Goal: Information Seeking & Learning: Find specific fact

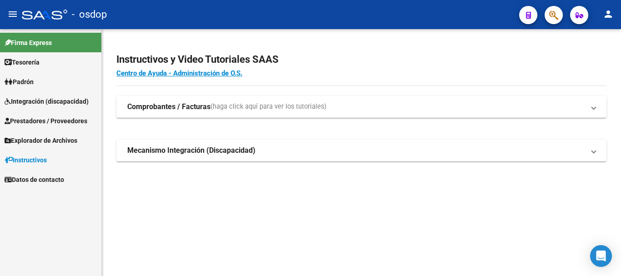
click at [52, 121] on span "Prestadores / Proveedores" at bounding box center [46, 121] width 83 height 10
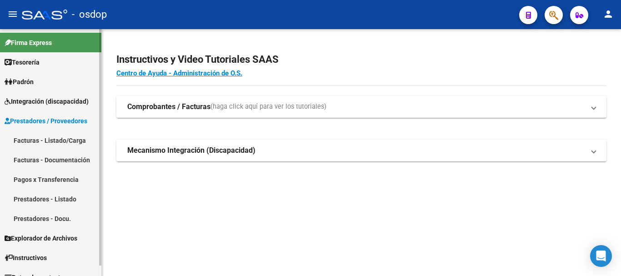
click at [42, 200] on link "Prestadores - Listado" at bounding box center [50, 199] width 101 height 20
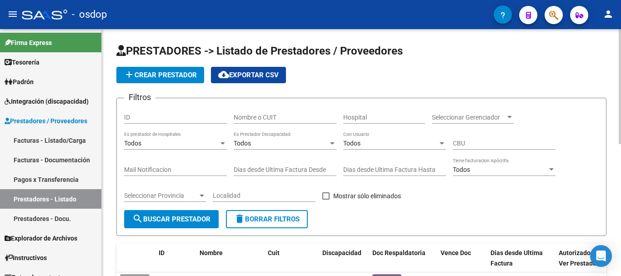
click at [276, 119] on input "Nombre o CUIT" at bounding box center [284, 118] width 103 height 8
type input "27293611527"
drag, startPoint x: 186, startPoint y: 221, endPoint x: 190, endPoint y: 217, distance: 5.8
click at [186, 221] on span "search Buscar Prestador" at bounding box center [171, 219] width 78 height 8
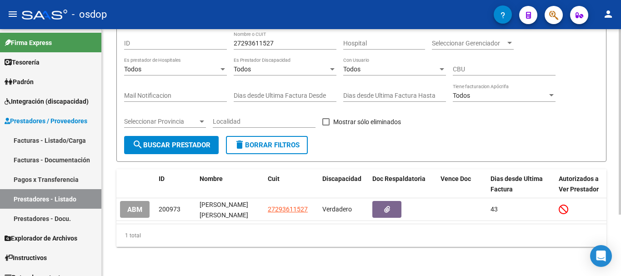
scroll to position [81, 0]
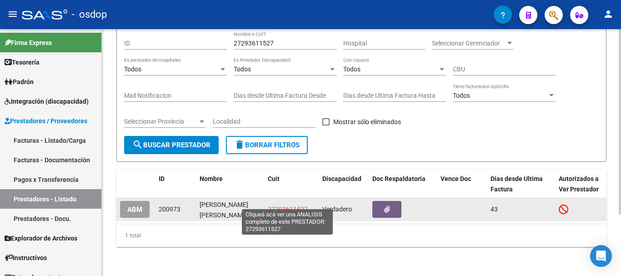
click at [290, 205] on span "27293611527" at bounding box center [288, 208] width 40 height 7
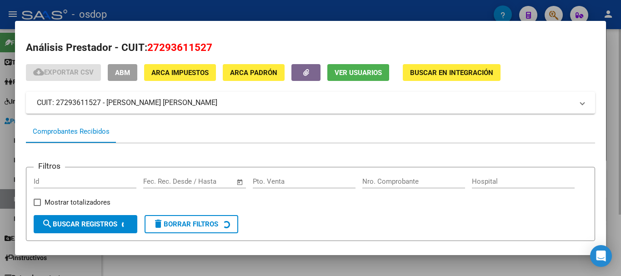
scroll to position [79, 0]
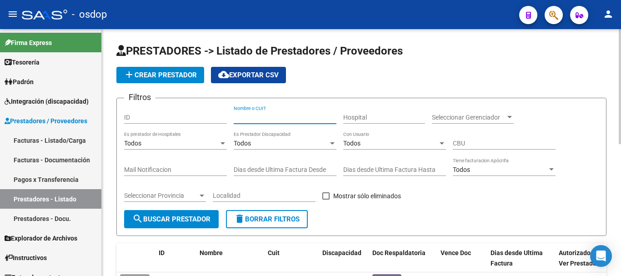
click at [247, 120] on input "Nombre o CUIT" at bounding box center [284, 118] width 103 height 8
type input "27260372934"
click at [151, 216] on span "search Buscar Prestador" at bounding box center [171, 219] width 78 height 8
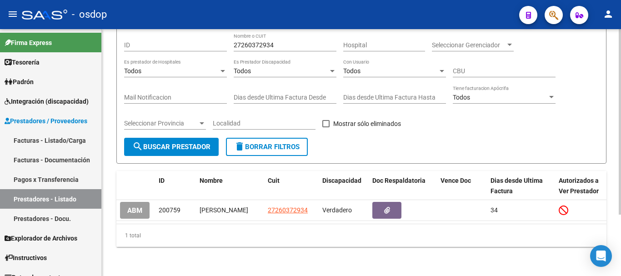
scroll to position [81, 0]
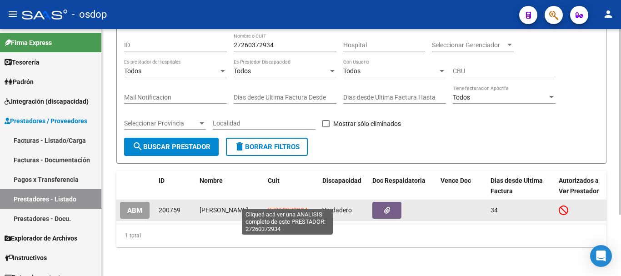
click at [289, 206] on span "27260372934" at bounding box center [288, 209] width 40 height 7
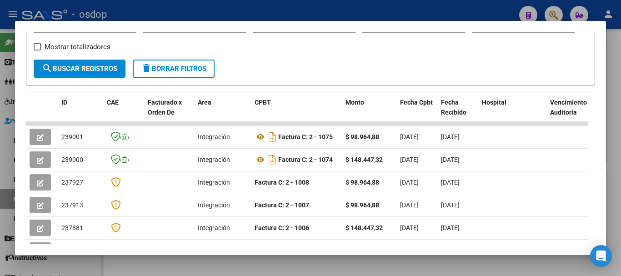
scroll to position [182, 0]
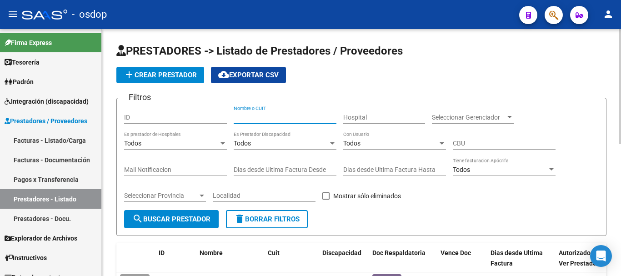
click at [245, 114] on input "Nombre o CUIT" at bounding box center [284, 118] width 103 height 8
type input "27264321757"
click at [193, 230] on form "Filtros ID 27264321757 Nombre o CUIT Hospital Seleccionar Gerenciador Seleccion…" at bounding box center [361, 167] width 490 height 138
click at [196, 224] on button "search Buscar Prestador" at bounding box center [171, 219] width 94 height 18
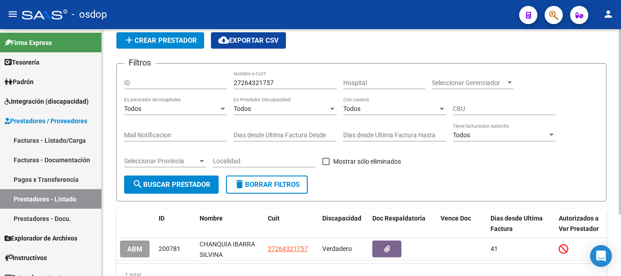
scroll to position [81, 0]
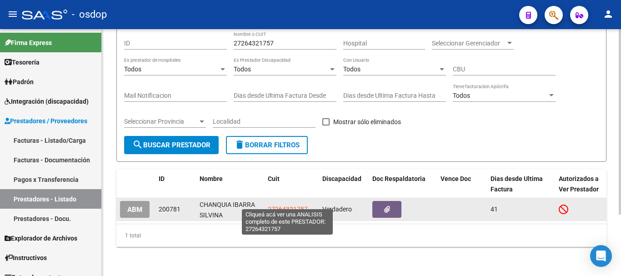
click at [278, 205] on span "27264321757" at bounding box center [288, 208] width 40 height 7
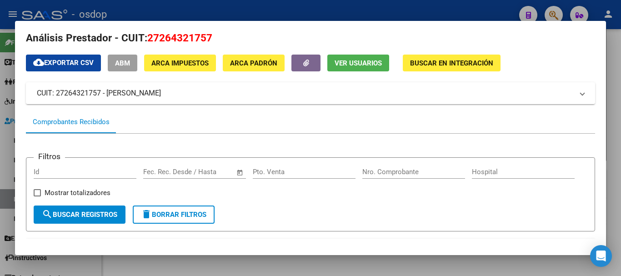
scroll to position [0, 0]
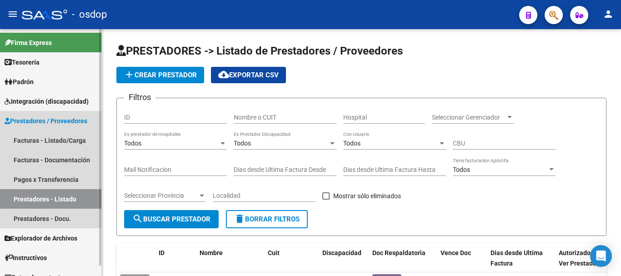
click at [57, 116] on span "Prestadores / Proveedores" at bounding box center [46, 121] width 83 height 10
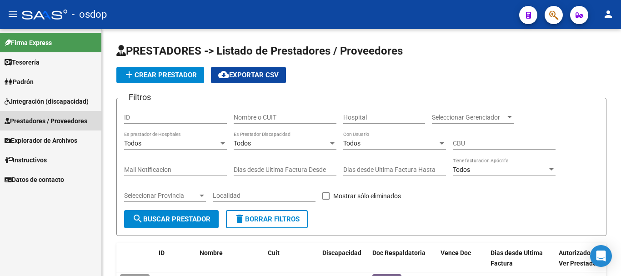
click at [60, 118] on span "Prestadores / Proveedores" at bounding box center [46, 121] width 83 height 10
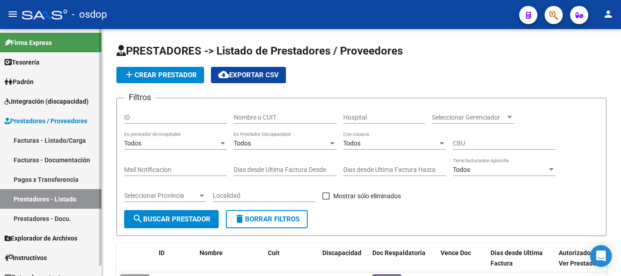
click at [63, 100] on span "Integración (discapacidad)" at bounding box center [47, 101] width 84 height 10
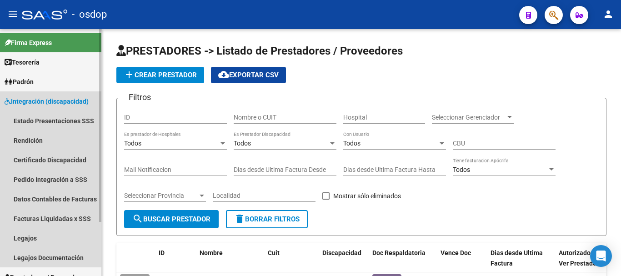
click at [43, 102] on span "Integración (discapacidad)" at bounding box center [47, 101] width 84 height 10
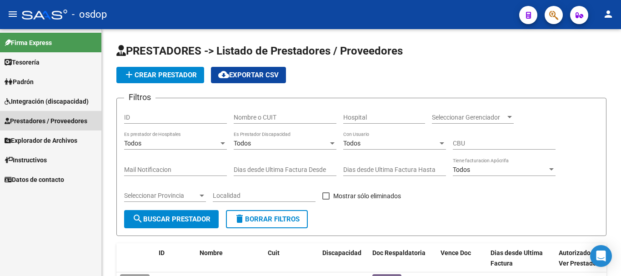
click at [38, 121] on span "Prestadores / Proveedores" at bounding box center [46, 121] width 83 height 10
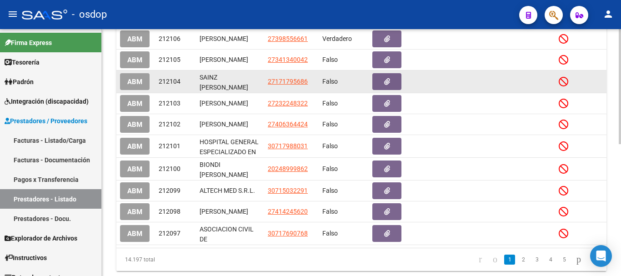
scroll to position [282, 0]
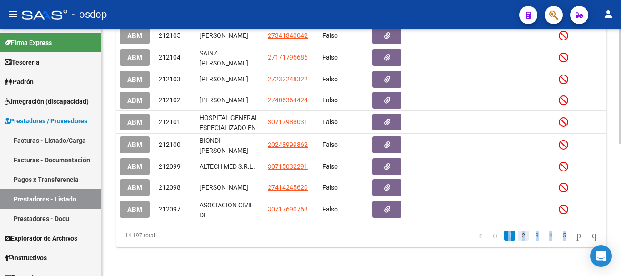
drag, startPoint x: 463, startPoint y: 224, endPoint x: 516, endPoint y: 240, distance: 54.6
click at [532, 248] on div "PRESTADORES -> Listado de Prestadores / Proveedores add Crear Prestador cloud_d…" at bounding box center [361, 19] width 519 height 514
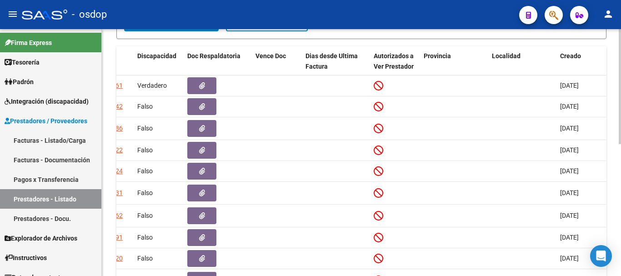
scroll to position [55, 0]
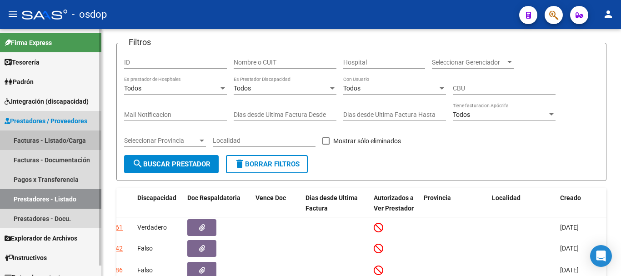
click at [45, 140] on link "Facturas - Listado/Carga" at bounding box center [50, 140] width 101 height 20
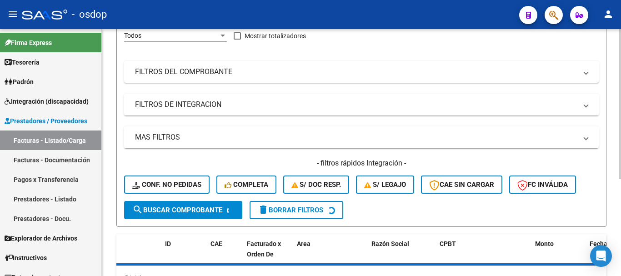
scroll to position [159, 0]
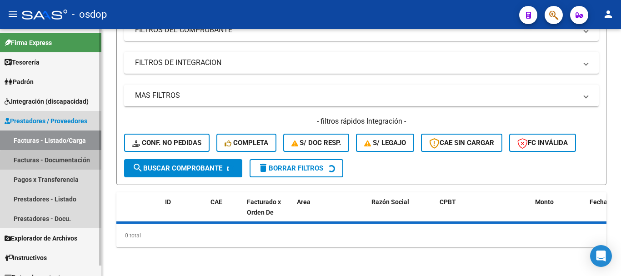
click at [62, 162] on link "Facturas - Documentación" at bounding box center [50, 160] width 101 height 20
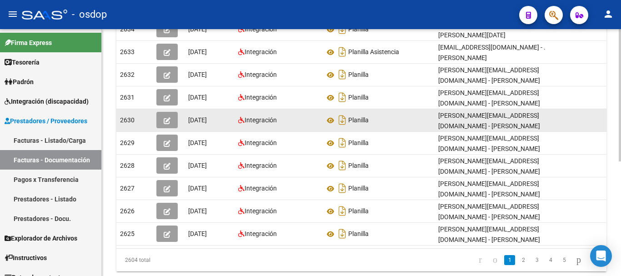
scroll to position [214, 0]
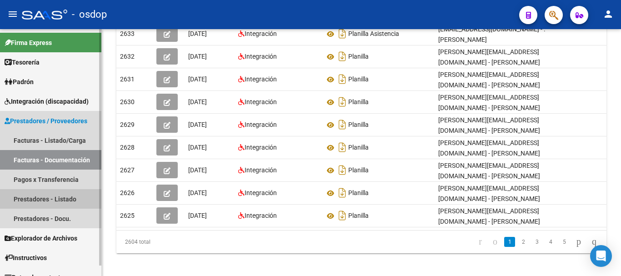
click at [48, 198] on link "Prestadores - Listado" at bounding box center [50, 199] width 101 height 20
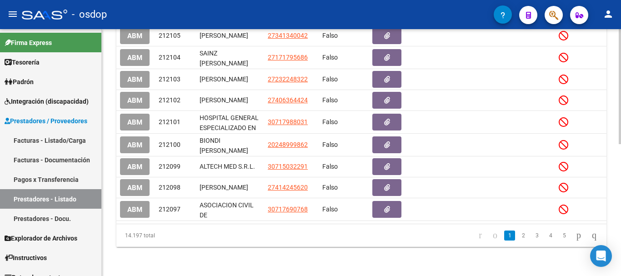
scroll to position [282, 0]
click at [517, 235] on link "2" at bounding box center [522, 235] width 11 height 10
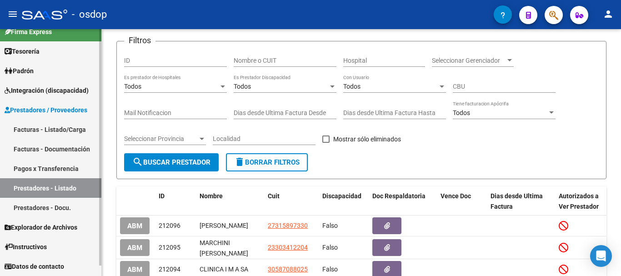
scroll to position [0, 0]
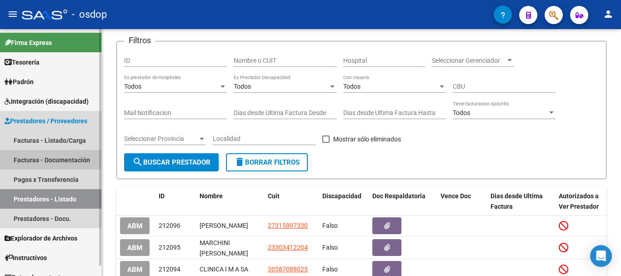
click at [53, 160] on link "Facturas - Documentación" at bounding box center [50, 160] width 101 height 20
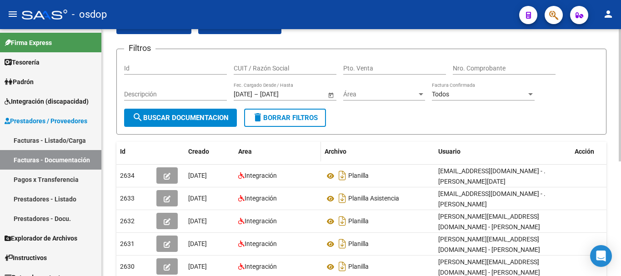
scroll to position [91, 0]
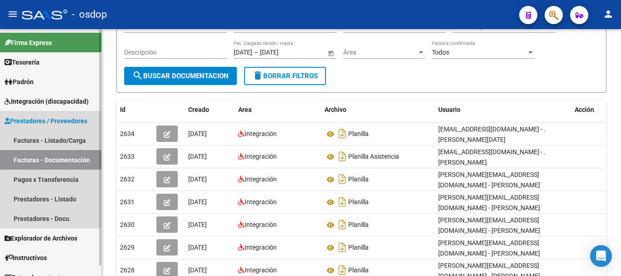
click at [57, 116] on span "Prestadores / Proveedores" at bounding box center [46, 121] width 83 height 10
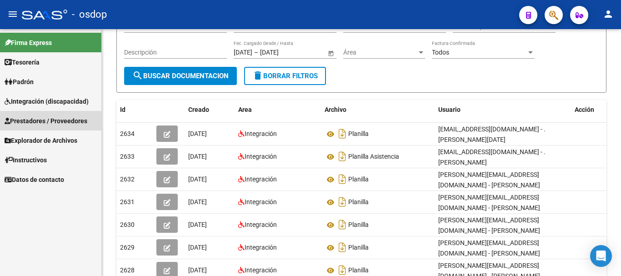
click at [58, 117] on span "Prestadores / Proveedores" at bounding box center [46, 121] width 83 height 10
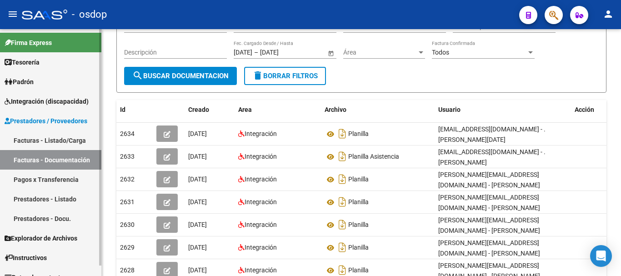
click at [53, 218] on link "Prestadores - Docu." at bounding box center [50, 219] width 101 height 20
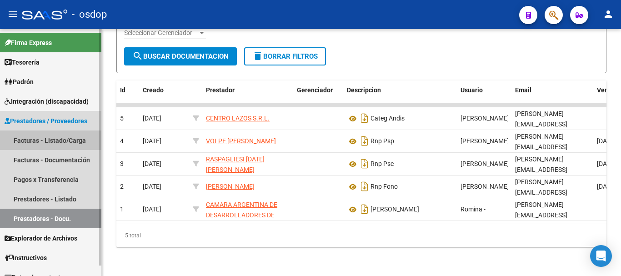
click at [42, 139] on link "Facturas - Listado/Carga" at bounding box center [50, 140] width 101 height 20
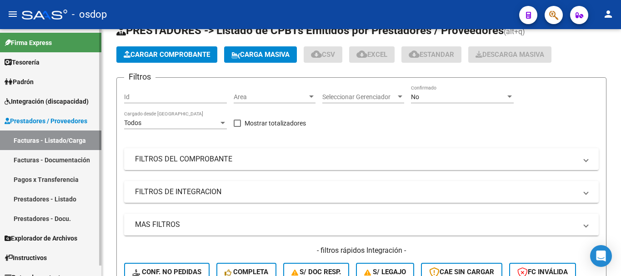
scroll to position [45, 0]
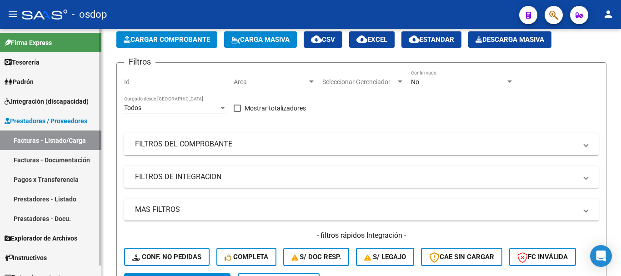
click at [53, 202] on link "Prestadores - Listado" at bounding box center [50, 199] width 101 height 20
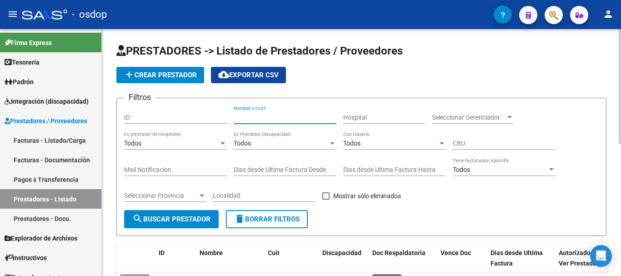
click at [284, 118] on input "Nombre o CUIT" at bounding box center [284, 118] width 103 height 8
type input "27360251360"
click at [199, 218] on span "search Buscar Prestador" at bounding box center [171, 219] width 78 height 8
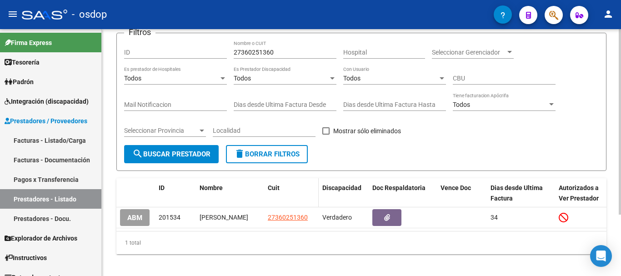
scroll to position [81, 0]
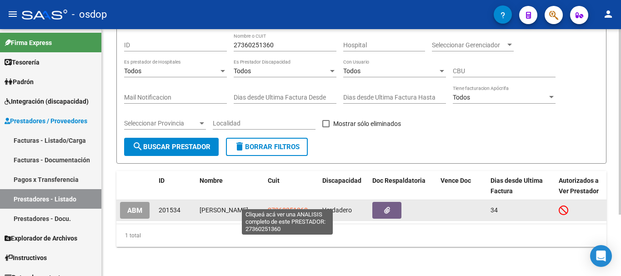
click at [294, 206] on span "27360251360" at bounding box center [288, 209] width 40 height 7
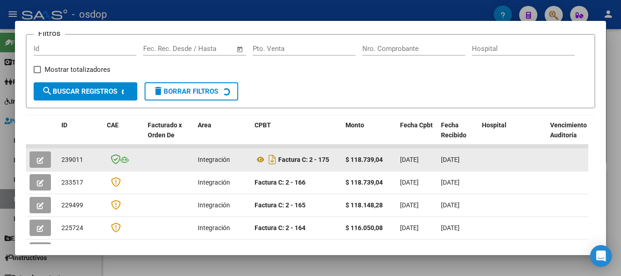
scroll to position [125, 0]
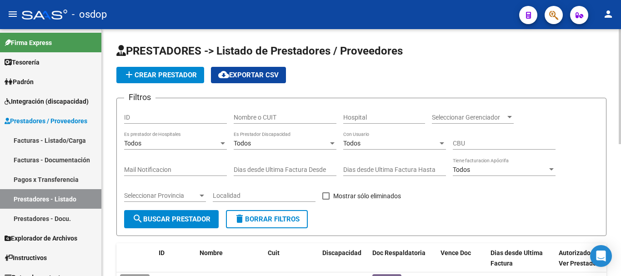
click at [274, 110] on div "Nombre o CUIT" at bounding box center [284, 114] width 103 height 18
type input "23360572609"
click at [196, 219] on span "search Buscar Prestador" at bounding box center [171, 219] width 78 height 8
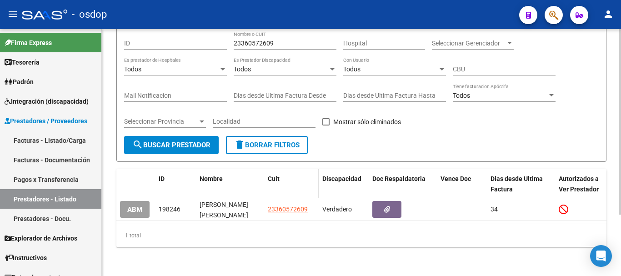
scroll to position [81, 0]
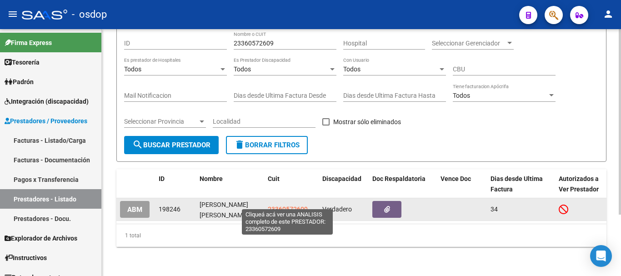
click at [286, 205] on span "23360572609" at bounding box center [288, 208] width 40 height 7
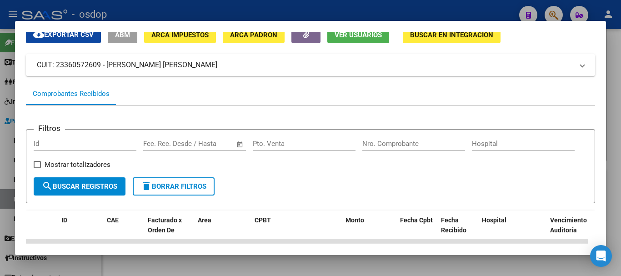
scroll to position [91, 0]
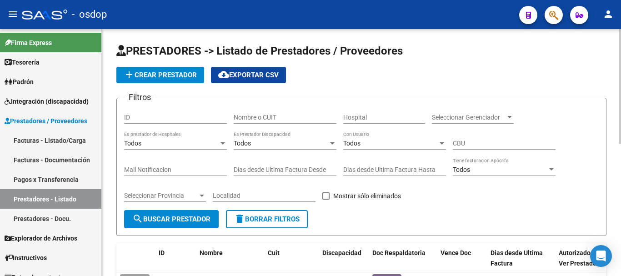
click at [264, 116] on input "Nombre o CUIT" at bounding box center [284, 118] width 103 height 8
type input "27370637046"
click at [205, 225] on button "search Buscar Prestador" at bounding box center [171, 219] width 94 height 18
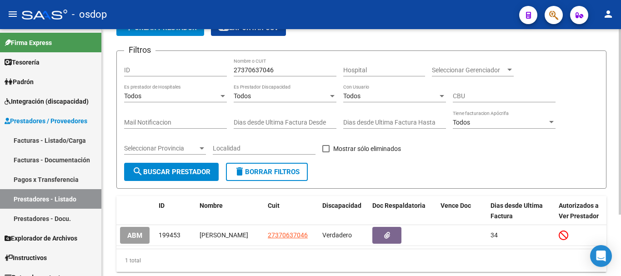
scroll to position [81, 0]
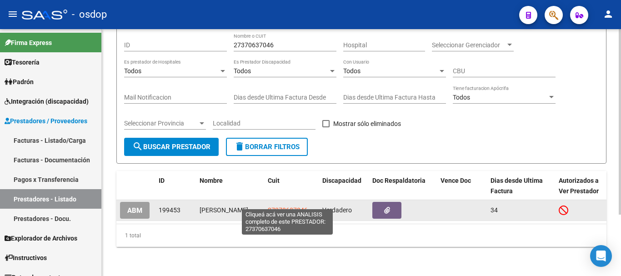
click at [278, 206] on span "27370637046" at bounding box center [288, 209] width 40 height 7
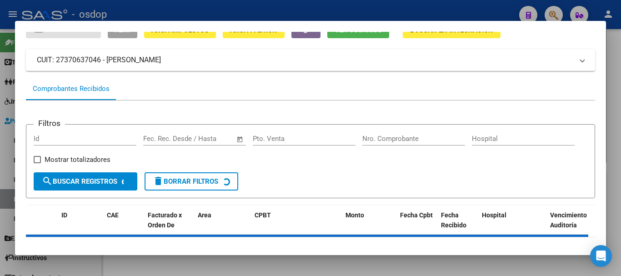
scroll to position [79, 0]
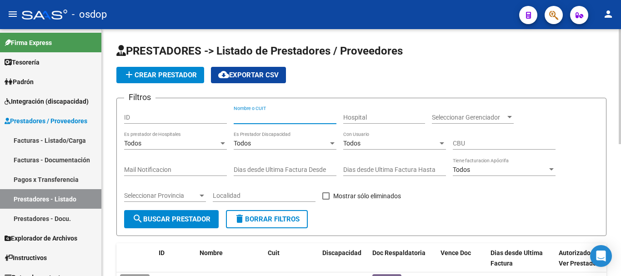
drag, startPoint x: 264, startPoint y: 116, endPoint x: 268, endPoint y: 119, distance: 5.3
click at [268, 119] on input "Nombre o CUIT" at bounding box center [284, 118] width 103 height 8
type input "27286392887"
click at [178, 226] on button "search Buscar Prestador" at bounding box center [171, 219] width 94 height 18
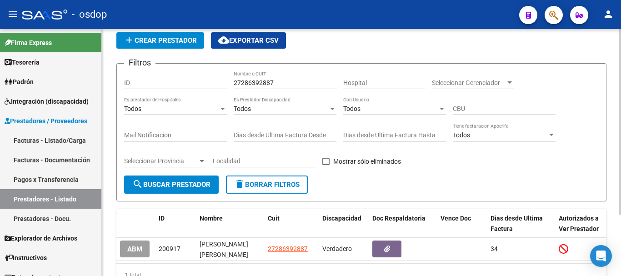
scroll to position [81, 0]
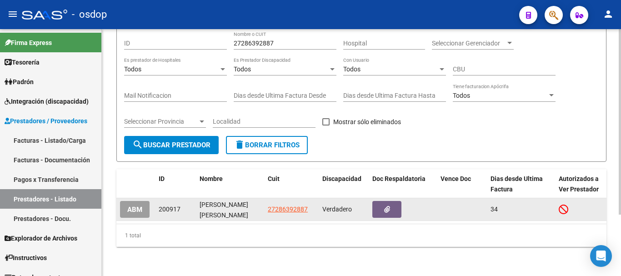
click at [285, 209] on datatable-body-cell "27286392887" at bounding box center [291, 209] width 55 height 22
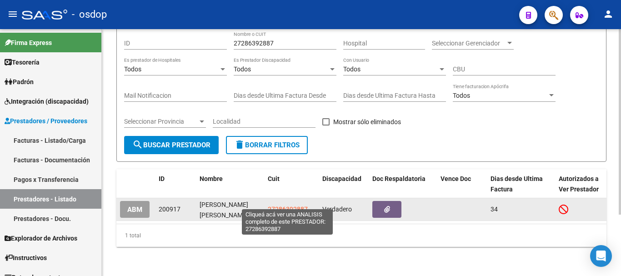
click at [286, 205] on span "27286392887" at bounding box center [288, 208] width 40 height 7
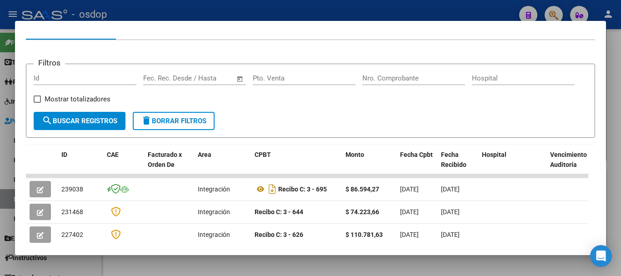
scroll to position [182, 0]
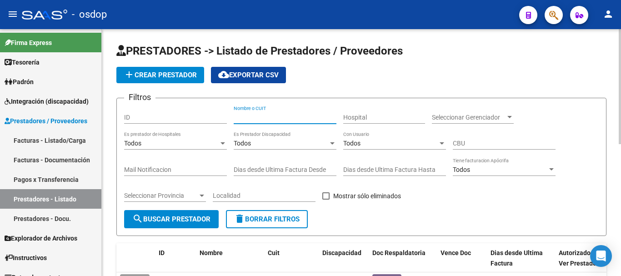
click at [247, 119] on input "Nombre o CUIT" at bounding box center [284, 118] width 103 height 8
type input "3"
type input "27303489466"
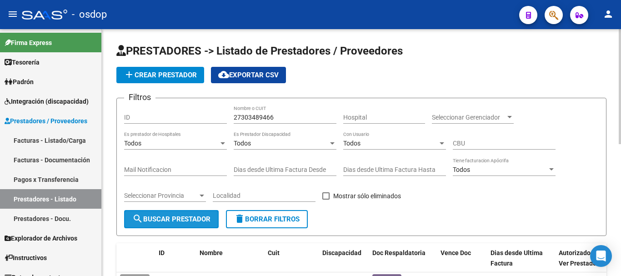
click at [177, 223] on button "search Buscar Prestador" at bounding box center [171, 219] width 94 height 18
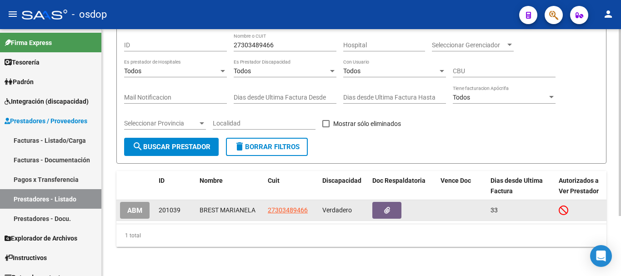
scroll to position [79, 0]
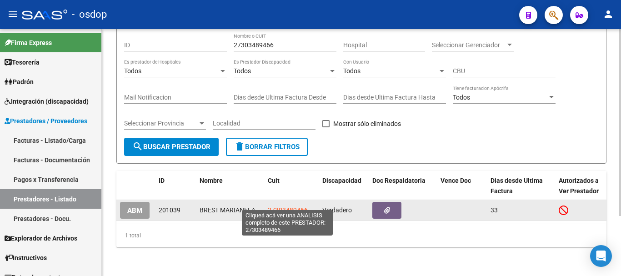
click at [294, 206] on span "27303489466" at bounding box center [288, 209] width 40 height 7
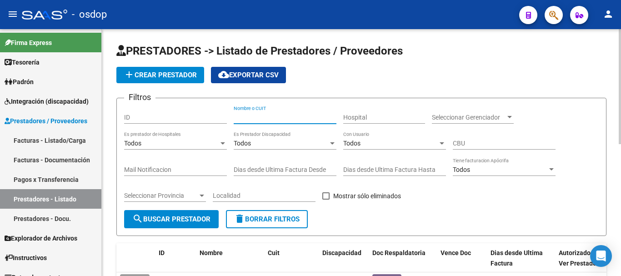
click at [246, 119] on input "Nombre o CUIT" at bounding box center [284, 118] width 103 height 8
type input "23337917534"
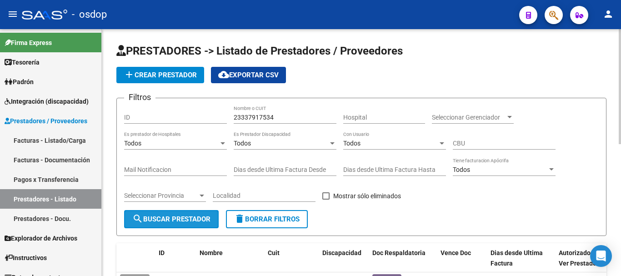
click at [191, 222] on span "search Buscar Prestador" at bounding box center [171, 219] width 78 height 8
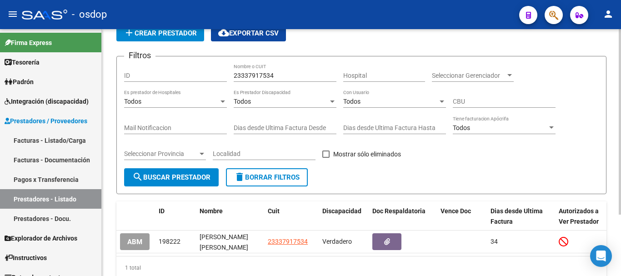
scroll to position [81, 0]
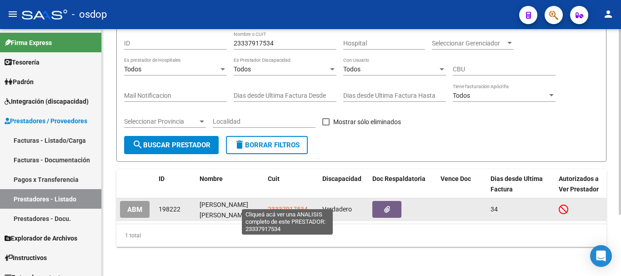
click at [268, 205] on span "23337917534" at bounding box center [288, 208] width 40 height 7
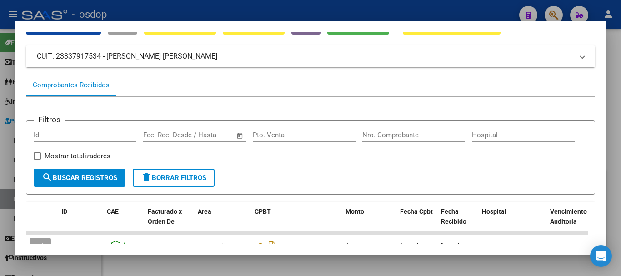
scroll to position [136, 0]
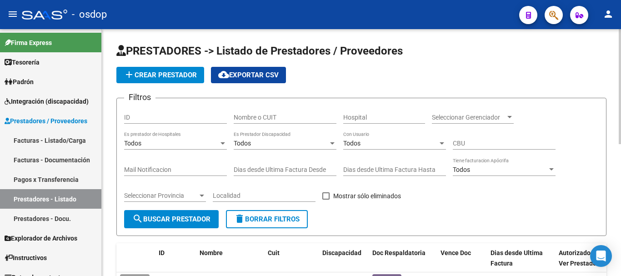
click at [263, 114] on input "Nombre o CUIT" at bounding box center [284, 118] width 103 height 8
type input "27333131442"
click at [177, 216] on span "search Buscar Prestador" at bounding box center [171, 219] width 78 height 8
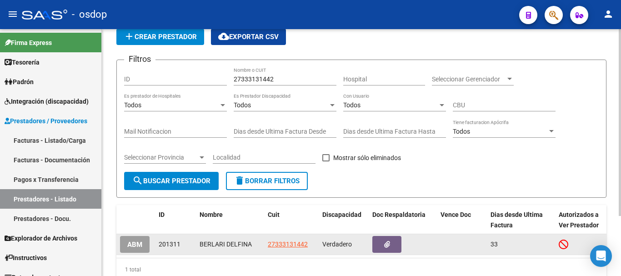
scroll to position [79, 0]
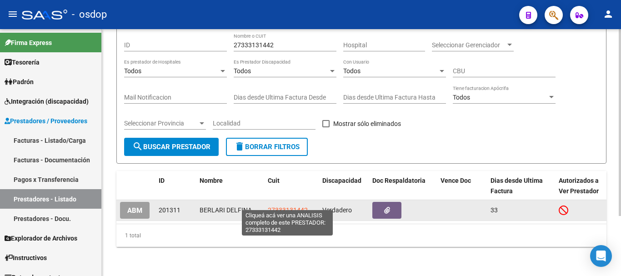
click at [284, 206] on span "27333131442" at bounding box center [288, 209] width 40 height 7
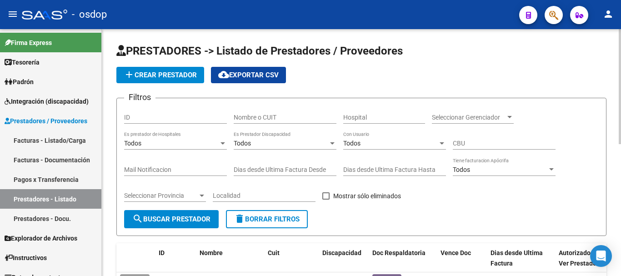
click at [265, 122] on div "Nombre o CUIT" at bounding box center [284, 114] width 103 height 18
type input "27339831985"
click at [164, 220] on span "search Buscar Prestador" at bounding box center [171, 219] width 78 height 8
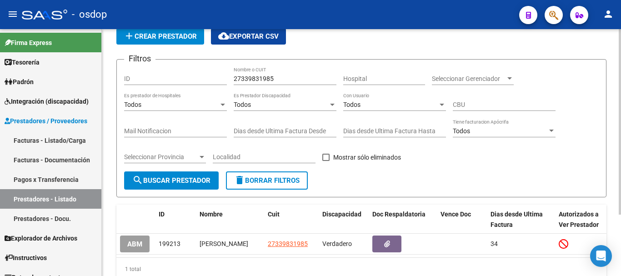
scroll to position [81, 0]
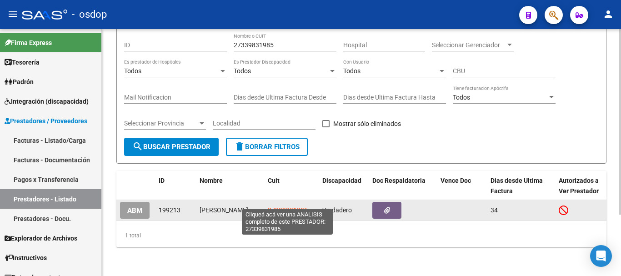
click at [296, 206] on span "27339831985" at bounding box center [288, 209] width 40 height 7
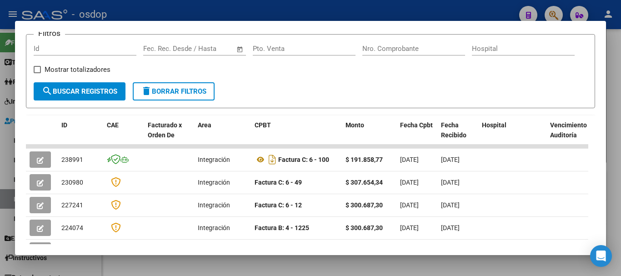
scroll to position [136, 0]
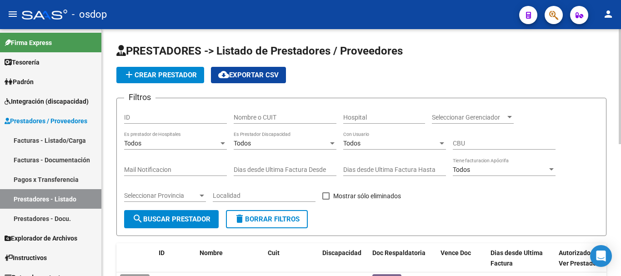
click at [248, 115] on input "Nombre o CUIT" at bounding box center [284, 118] width 103 height 8
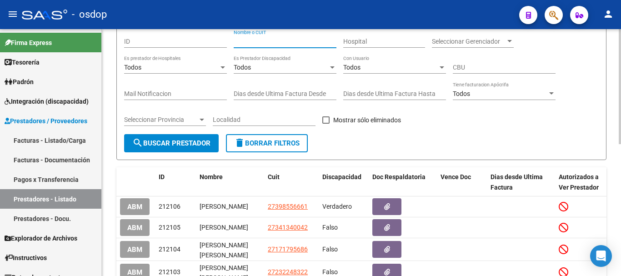
scroll to position [45, 0]
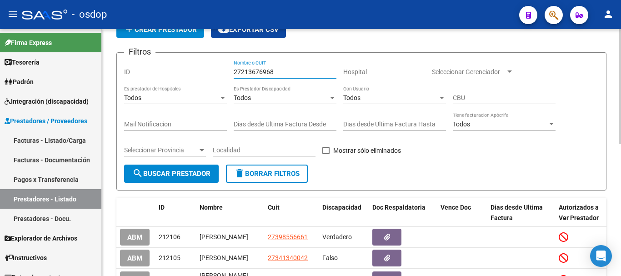
type input "27213676968"
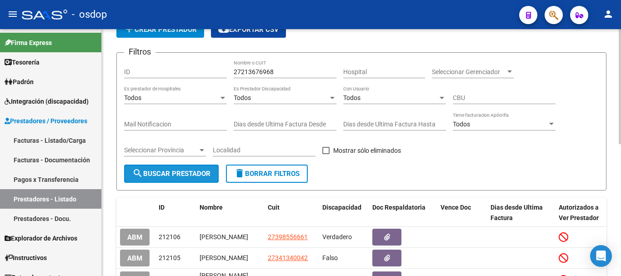
click at [186, 173] on span "search Buscar Prestador" at bounding box center [171, 173] width 78 height 8
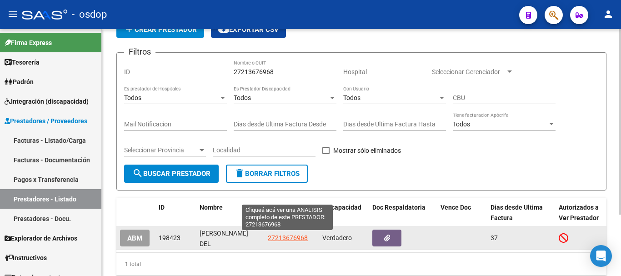
click at [289, 238] on span "27213676968" at bounding box center [288, 237] width 40 height 7
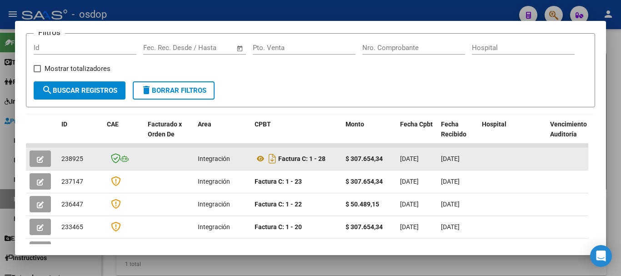
scroll to position [136, 0]
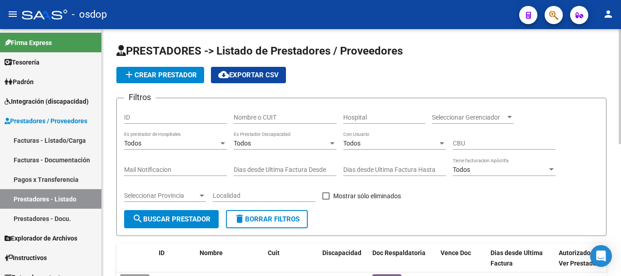
drag, startPoint x: 265, startPoint y: 119, endPoint x: 246, endPoint y: 129, distance: 21.5
click at [250, 127] on div "Nombre o CUIT" at bounding box center [284, 118] width 103 height 26
type input "27375954856"
click at [183, 215] on span "search Buscar Prestador" at bounding box center [171, 219] width 78 height 8
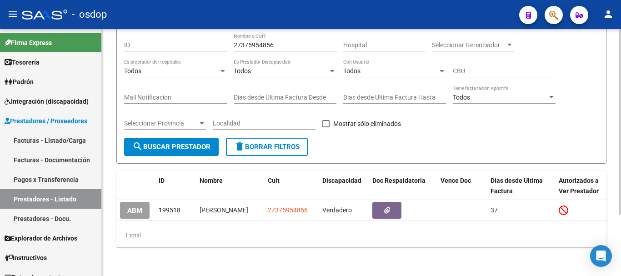
scroll to position [81, 0]
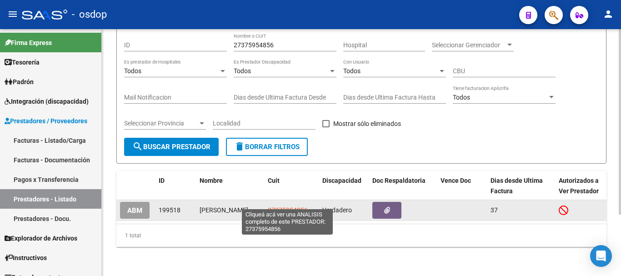
click at [298, 206] on span "27375954856" at bounding box center [288, 209] width 40 height 7
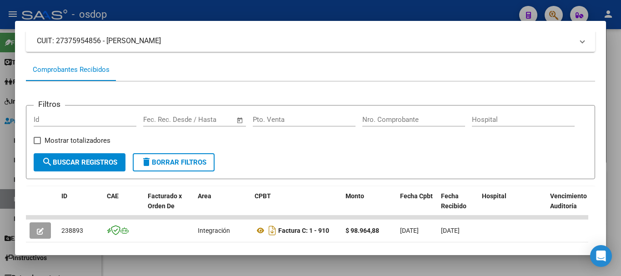
scroll to position [136, 0]
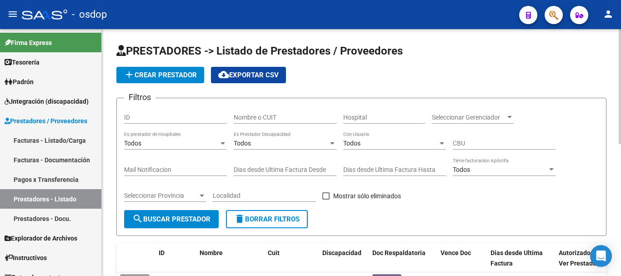
click at [260, 104] on form "Filtros ID Nombre o CUIT Hospital Seleccionar Gerenciador Seleccionar Gerenciad…" at bounding box center [361, 167] width 490 height 138
drag, startPoint x: 260, startPoint y: 105, endPoint x: 247, endPoint y: 132, distance: 29.9
click at [248, 125] on div "Nombre o CUIT" at bounding box center [284, 118] width 103 height 26
click at [278, 123] on div "Nombre o CUIT" at bounding box center [284, 118] width 103 height 26
click at [279, 120] on input "Nombre o CUIT" at bounding box center [284, 118] width 103 height 8
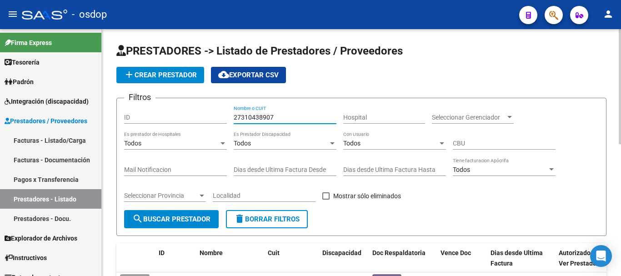
type input "27310438907"
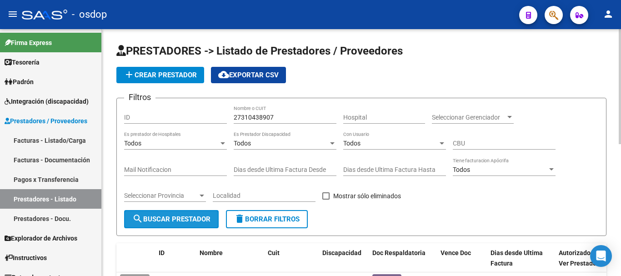
click at [186, 219] on span "search Buscar Prestador" at bounding box center [171, 219] width 78 height 8
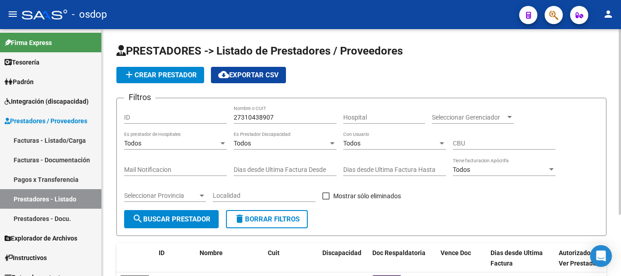
click at [201, 224] on button "search Buscar Prestador" at bounding box center [171, 219] width 94 height 18
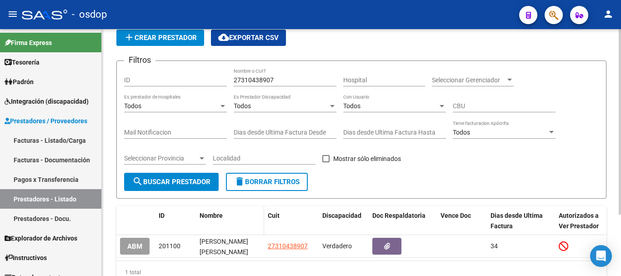
scroll to position [81, 0]
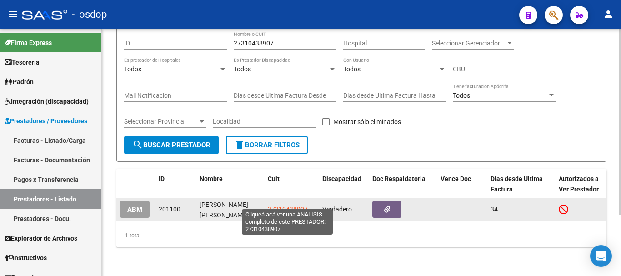
click at [283, 205] on span "27310438907" at bounding box center [288, 208] width 40 height 7
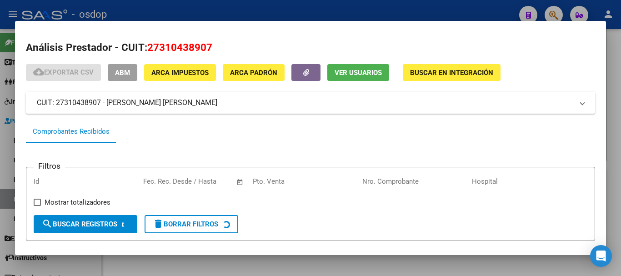
scroll to position [79, 0]
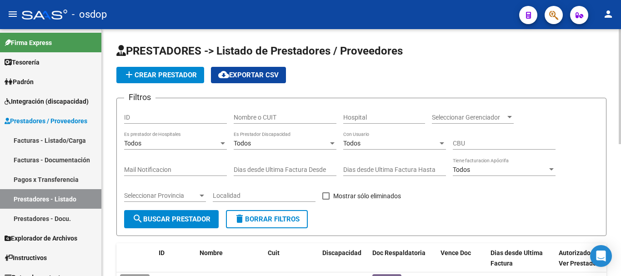
click at [288, 110] on div "Nombre o CUIT" at bounding box center [284, 114] width 103 height 18
type input "27391912233"
click at [198, 224] on button "search Buscar Prestador" at bounding box center [171, 219] width 94 height 18
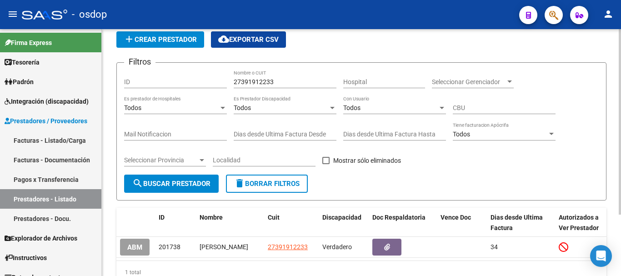
scroll to position [81, 0]
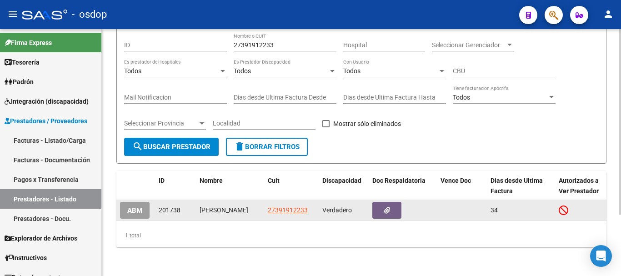
click at [293, 208] on datatable-body-cell "27391912233" at bounding box center [291, 210] width 55 height 20
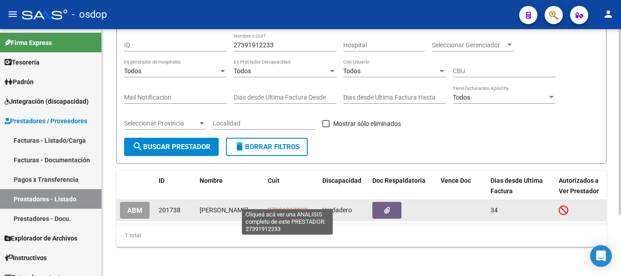
click at [293, 206] on span "27391912233" at bounding box center [288, 209] width 40 height 7
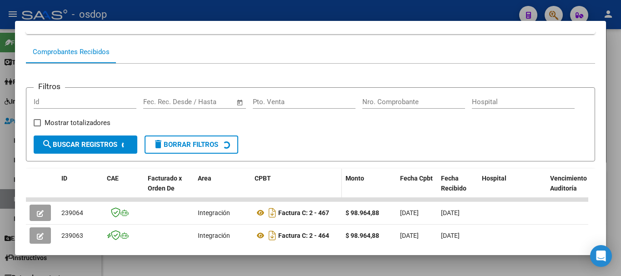
scroll to position [125, 0]
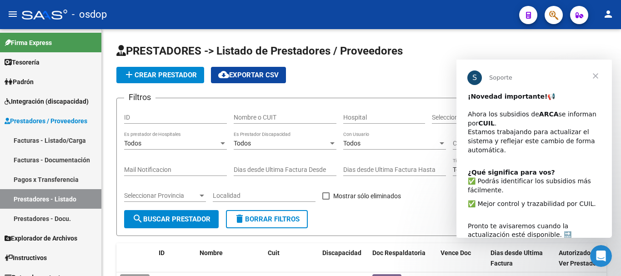
click at [595, 77] on span "Cerrar" at bounding box center [595, 76] width 33 height 33
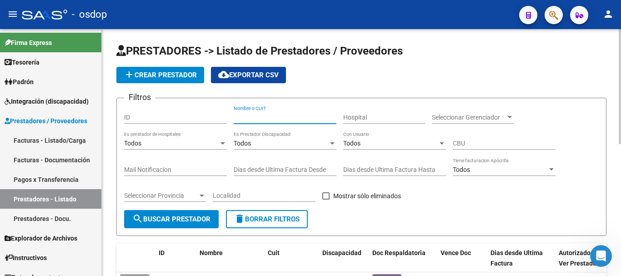
click at [258, 116] on input "Nombre o CUIT" at bounding box center [284, 118] width 103 height 8
type input "27407525472"
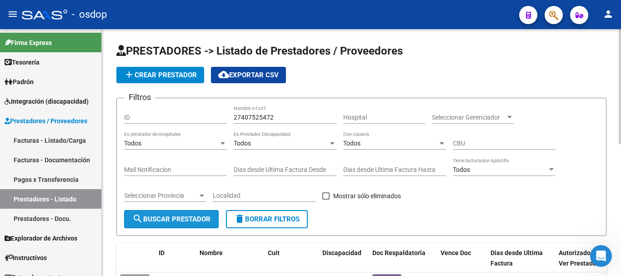
click at [163, 219] on span "search Buscar Prestador" at bounding box center [171, 219] width 78 height 8
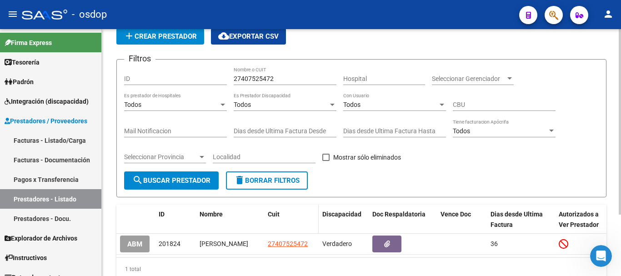
scroll to position [81, 0]
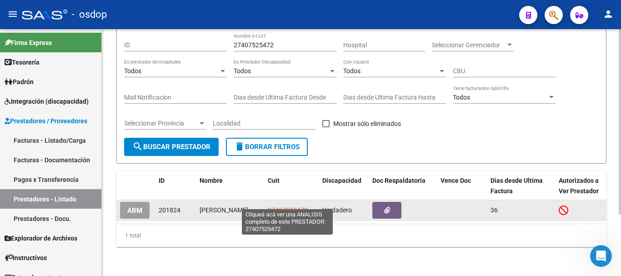
click at [277, 206] on span "27407525472" at bounding box center [288, 209] width 40 height 7
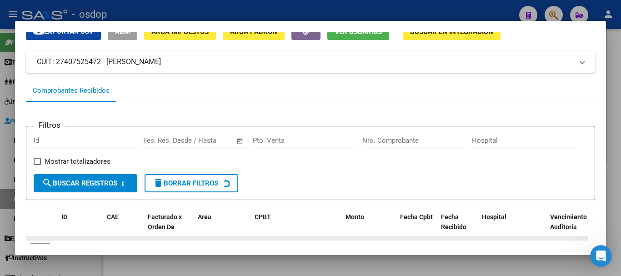
scroll to position [80, 0]
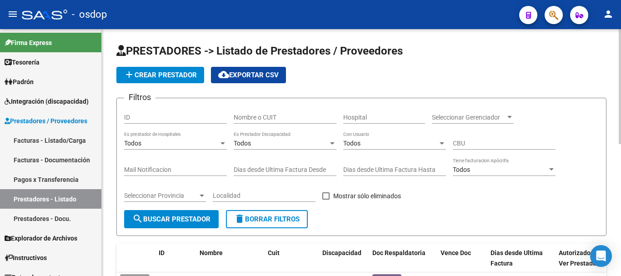
click at [245, 121] on input "Nombre o CUIT" at bounding box center [284, 118] width 103 height 8
type input "27260372934"
click at [170, 223] on span "search Buscar Prestador" at bounding box center [171, 219] width 78 height 8
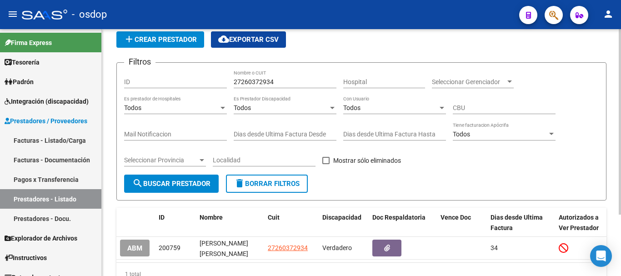
scroll to position [81, 0]
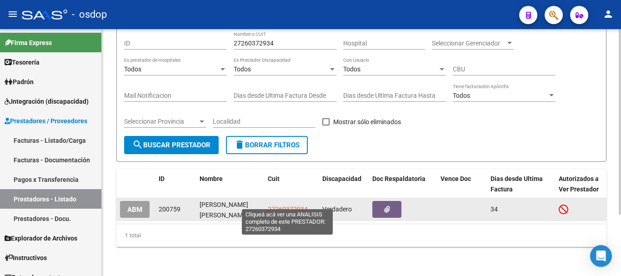
click at [283, 205] on span "27260372934" at bounding box center [288, 208] width 40 height 7
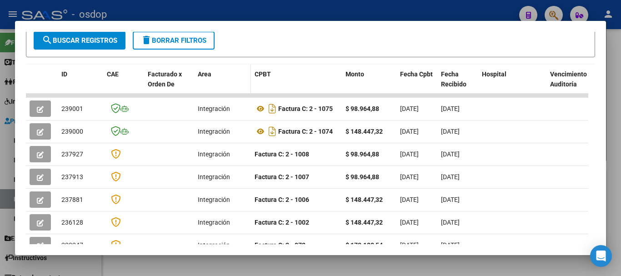
scroll to position [227, 0]
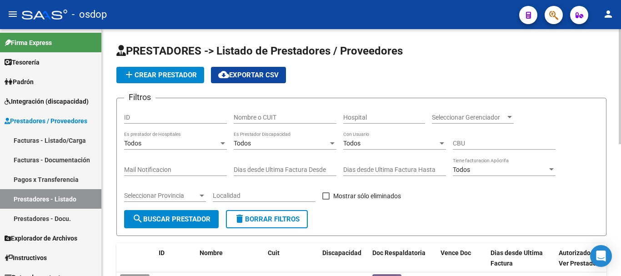
click at [270, 115] on input "Nombre o CUIT" at bounding box center [284, 118] width 103 height 8
type input "27388166490"
click at [194, 215] on span "search Buscar Prestador" at bounding box center [171, 219] width 78 height 8
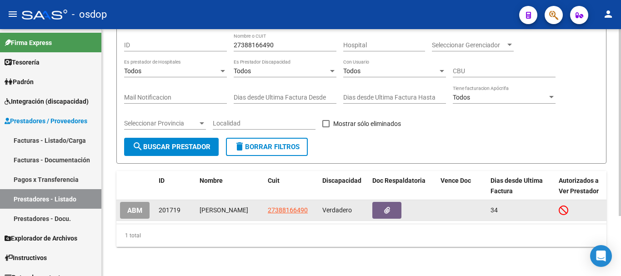
scroll to position [79, 0]
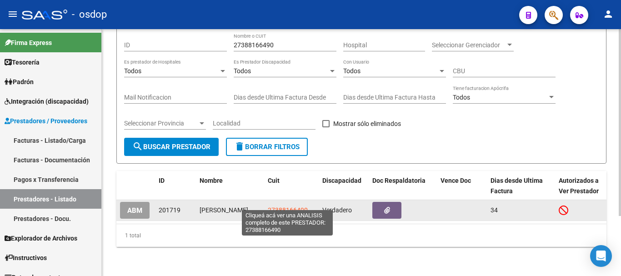
click at [277, 206] on span "27388166490" at bounding box center [288, 209] width 40 height 7
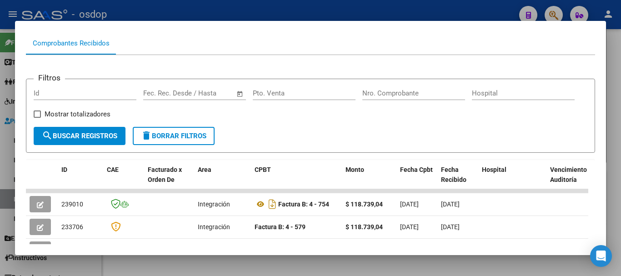
scroll to position [182, 0]
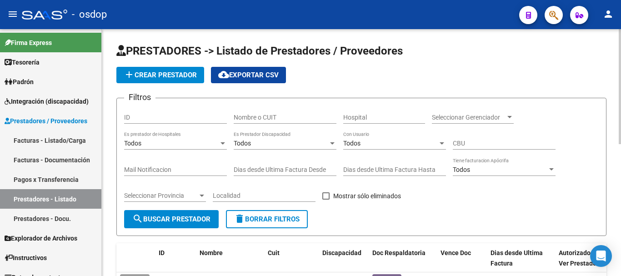
click at [271, 119] on input "Nombre o CUIT" at bounding box center [284, 118] width 103 height 8
type input "20366759035"
click at [176, 223] on button "search Buscar Prestador" at bounding box center [171, 219] width 94 height 18
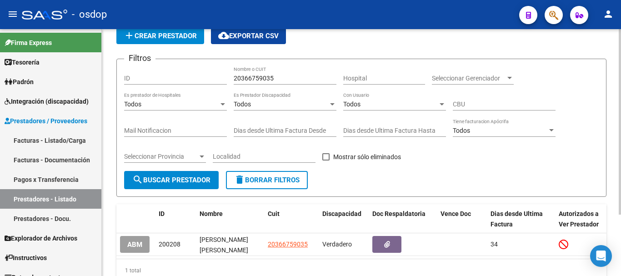
scroll to position [81, 0]
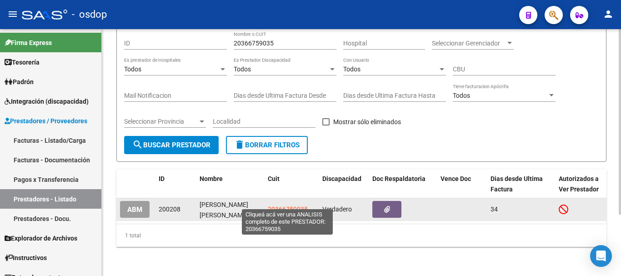
click at [272, 205] on span "20366759035" at bounding box center [288, 208] width 40 height 7
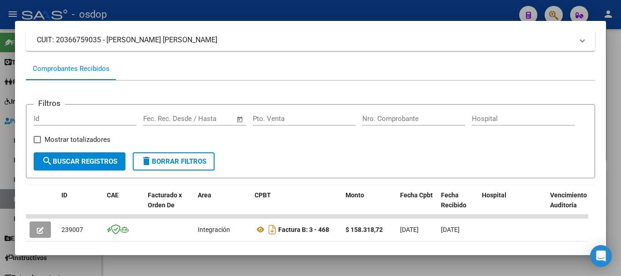
scroll to position [182, 0]
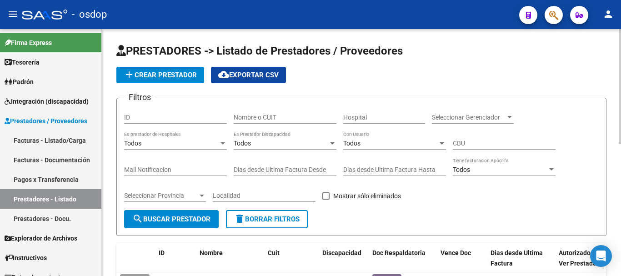
click at [283, 118] on input "Nombre o CUIT" at bounding box center [284, 118] width 103 height 8
type input "27354391827"
click at [179, 226] on button "search Buscar Prestador" at bounding box center [171, 219] width 94 height 18
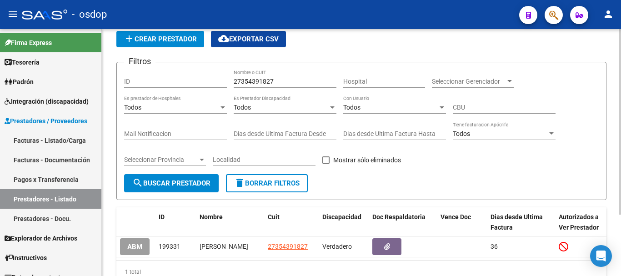
scroll to position [81, 0]
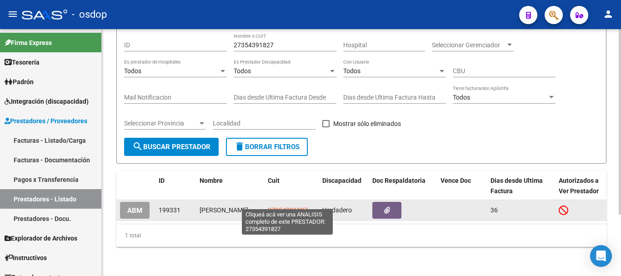
click at [280, 206] on span "27354391827" at bounding box center [288, 209] width 40 height 7
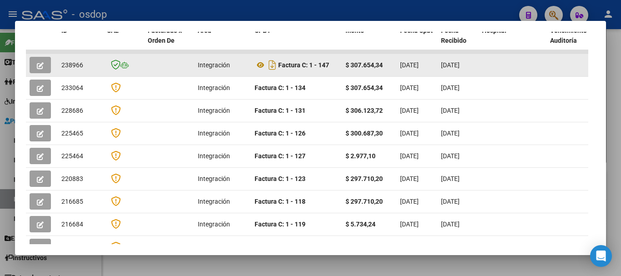
scroll to position [182, 0]
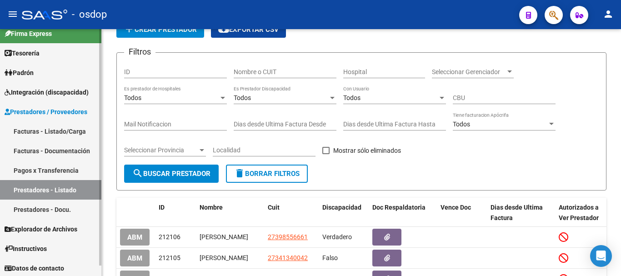
scroll to position [11, 0]
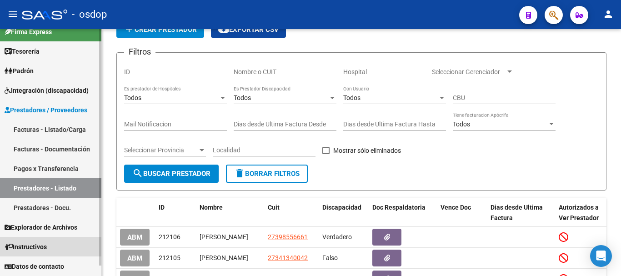
click at [27, 249] on span "Instructivos" at bounding box center [26, 247] width 42 height 10
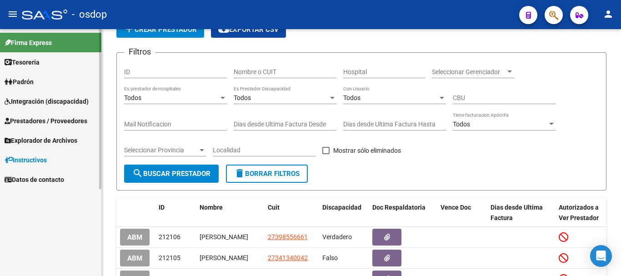
scroll to position [0, 0]
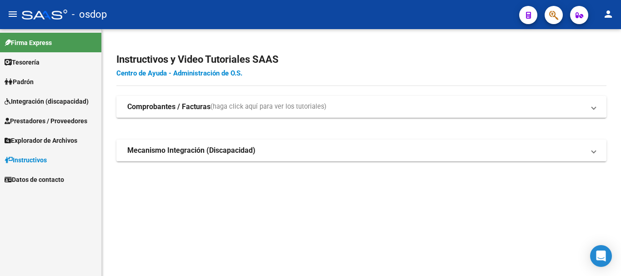
click at [201, 73] on link "Centro de Ayuda - Administración de O.S." at bounding box center [179, 73] width 126 height 8
click at [190, 151] on strong "Mecanismo Integración (Discapacidad)" at bounding box center [191, 150] width 128 height 10
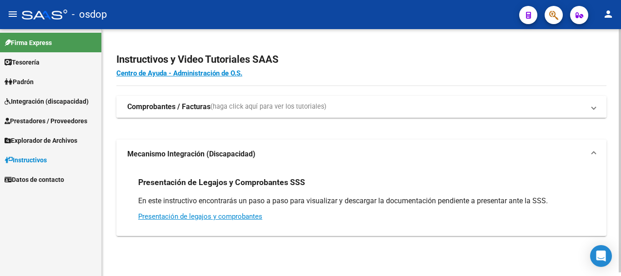
click at [253, 113] on mat-expansion-panel-header "Comprobantes / Facturas (haga click aquí para ver los tutoriales)" at bounding box center [361, 107] width 490 height 22
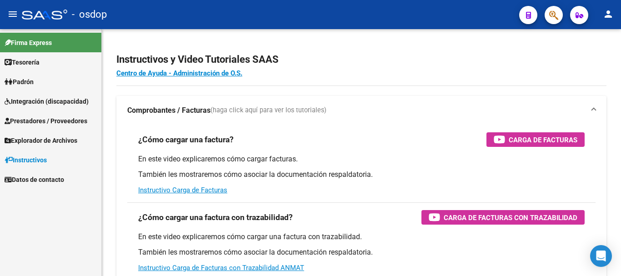
click at [36, 157] on span "Instructivos" at bounding box center [26, 160] width 42 height 10
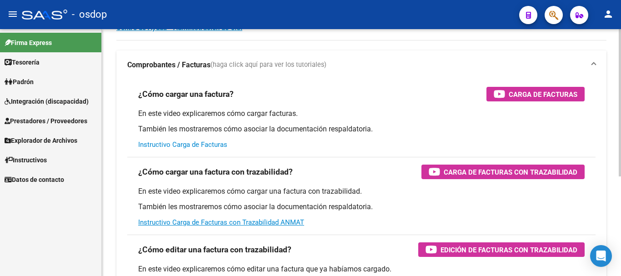
click at [190, 145] on link "Instructivo Carga de Facturas" at bounding box center [182, 144] width 89 height 8
